Goal: Task Accomplishment & Management: Use online tool/utility

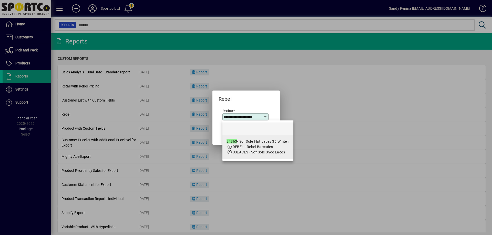
click at [280, 146] on span "REBEL - Rebel Barcodes" at bounding box center [257, 146] width 63 height 5
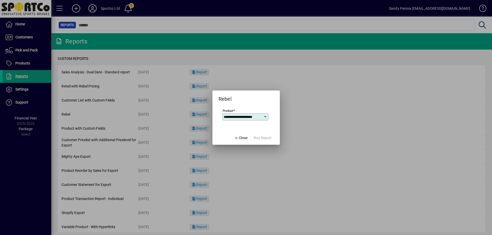
type input "**********"
click at [268, 137] on span "Run Report" at bounding box center [263, 138] width 18 height 5
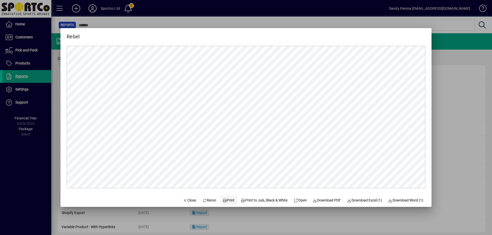
click at [223, 203] on span "Print" at bounding box center [228, 200] width 12 height 5
click at [470, 85] on div at bounding box center [246, 117] width 492 height 235
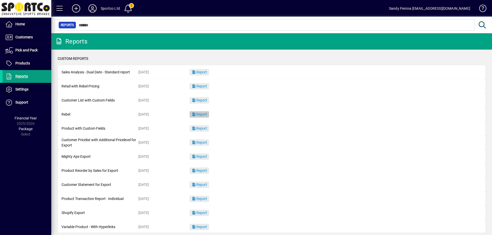
click at [197, 112] on span "button" at bounding box center [199, 115] width 19 height 12
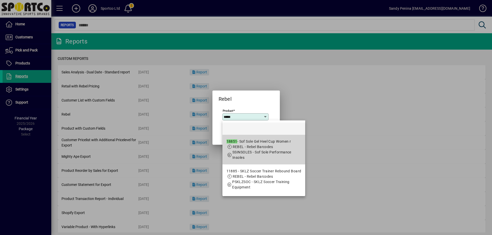
click at [273, 140] on div "18851 - Sof Sole Gel Heel Cup Women r" at bounding box center [263, 141] width 75 height 5
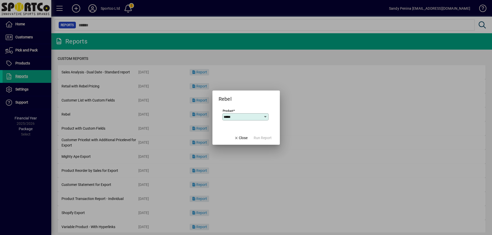
type input "**********"
click at [271, 136] on span "Run Report" at bounding box center [263, 138] width 18 height 5
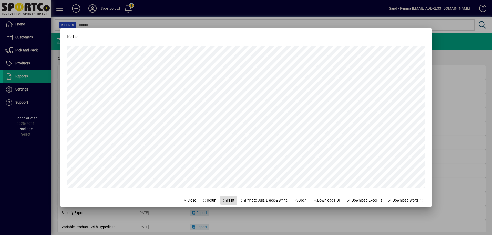
click at [228, 202] on span "Print" at bounding box center [228, 200] width 12 height 5
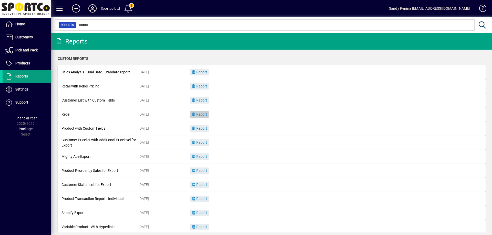
click at [190, 111] on button "Report" at bounding box center [199, 114] width 19 height 6
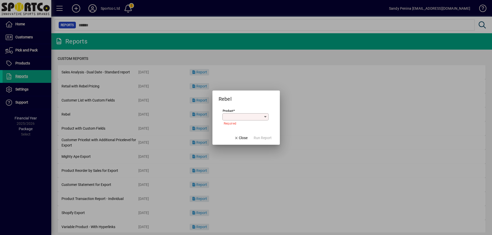
click at [251, 118] on input "Product" at bounding box center [244, 117] width 40 height 4
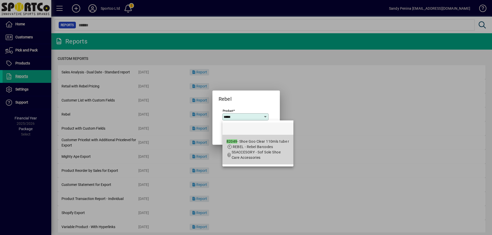
click at [257, 148] on span "REBEL - Rebel Barcodes" at bounding box center [253, 147] width 40 height 4
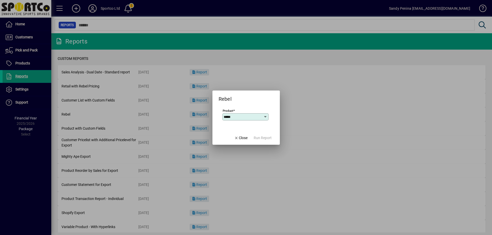
type input "**********"
click at [257, 137] on span "Run Report" at bounding box center [263, 138] width 18 height 5
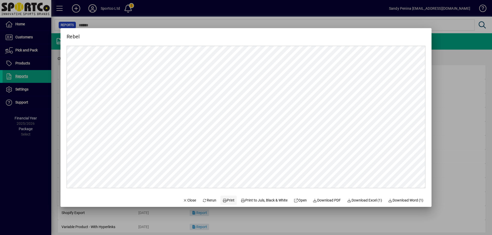
click at [224, 201] on span "Print" at bounding box center [228, 200] width 12 height 5
